Goal: Find specific page/section: Find specific page/section

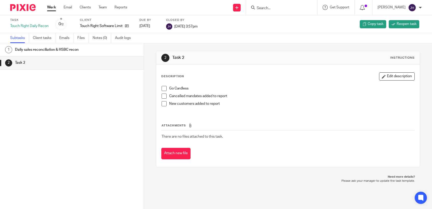
click at [273, 9] on input "Search" at bounding box center [279, 8] width 46 height 5
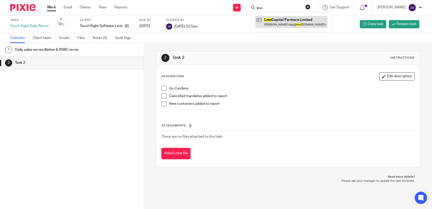
type input "lmn"
click at [273, 21] on link at bounding box center [291, 22] width 72 height 12
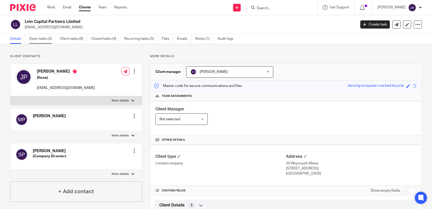
click at [41, 40] on link "Open tasks (2)" at bounding box center [42, 39] width 27 height 10
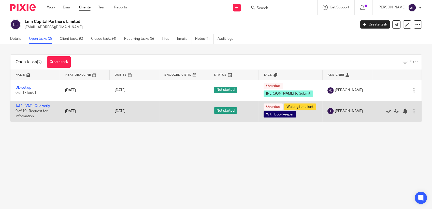
click at [185, 118] on td at bounding box center [184, 111] width 50 height 21
click at [27, 108] on link "AA1 - VAT - Quarterly" at bounding box center [33, 106] width 35 height 4
